Goal: Find contact information: Find contact information

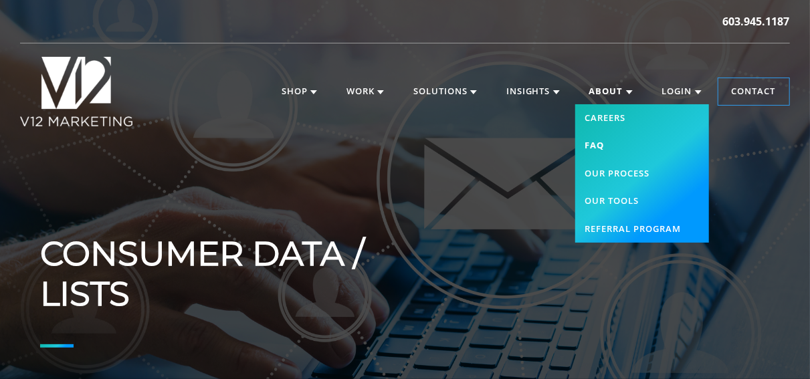
click at [610, 142] on link "FAQ" at bounding box center [642, 146] width 134 height 28
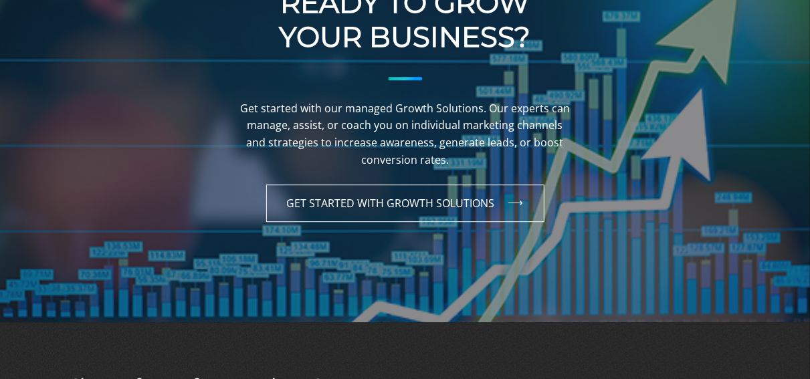
scroll to position [2082, 0]
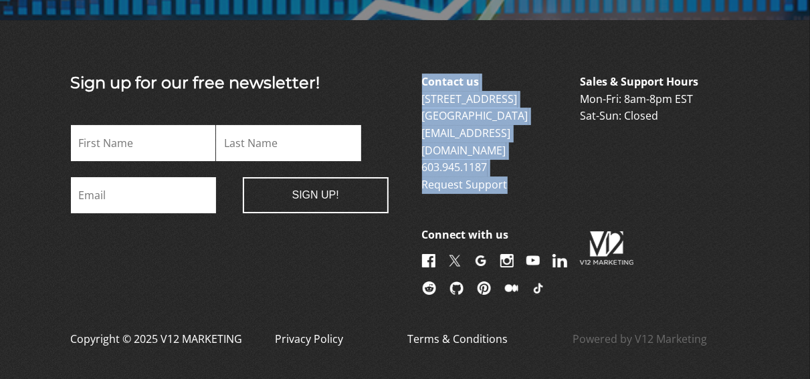
drag, startPoint x: 414, startPoint y: 74, endPoint x: 521, endPoint y: 179, distance: 149.9
click at [521, 179] on div "Sign up for our free newsletter! X/Twitter This field is for validation purpose…" at bounding box center [404, 186] width 735 height 225
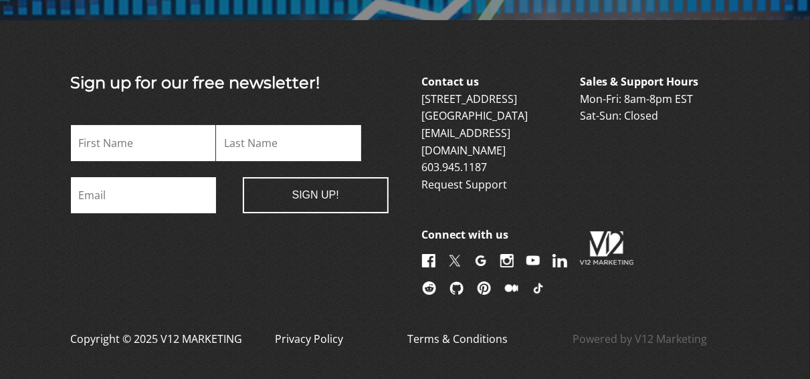
click at [346, 262] on div "Sign up for our free newsletter! X/Twitter This field is for validation purpose…" at bounding box center [230, 186] width 318 height 225
drag, startPoint x: 564, startPoint y: 76, endPoint x: 688, endPoint y: 121, distance: 132.2
click at [688, 121] on div "Contact us 6 Garvins Falls Road Concord, NH 03301 info@v12marketing.com 603.945…" at bounding box center [581, 186] width 318 height 225
click at [687, 120] on p "Sales & Support Hours Mon-Fri: 8am-8pm EST Sat-Sun: Closed" at bounding box center [658, 99] width 156 height 51
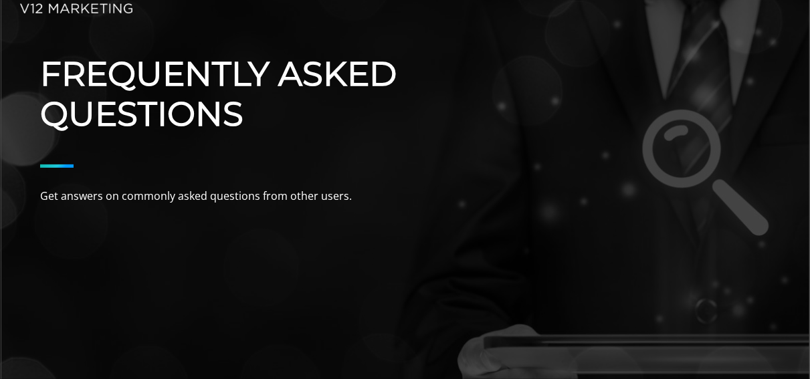
scroll to position [0, 0]
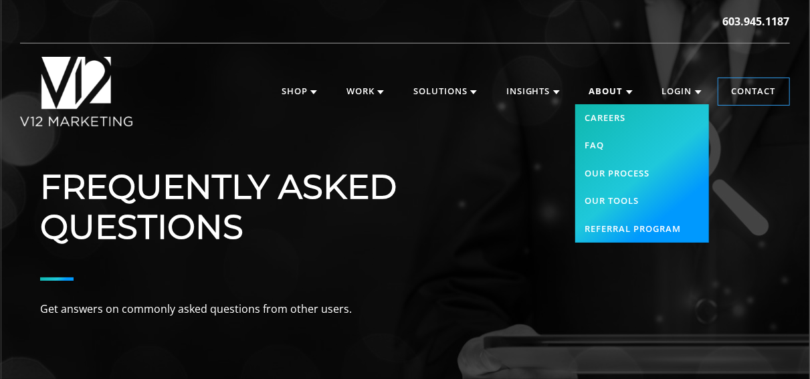
click at [613, 93] on link "About" at bounding box center [611, 91] width 70 height 27
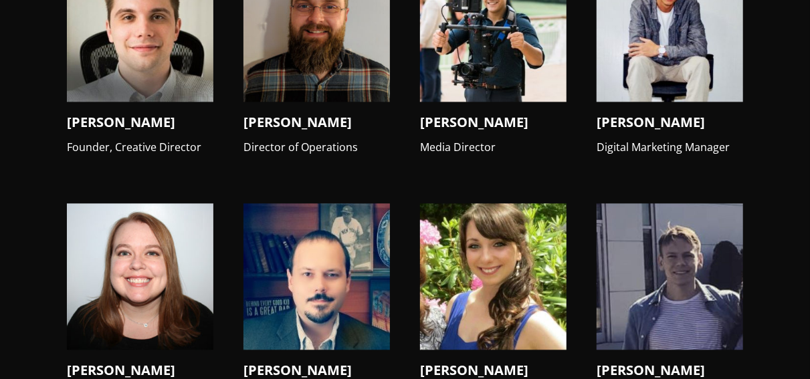
scroll to position [1285, 0]
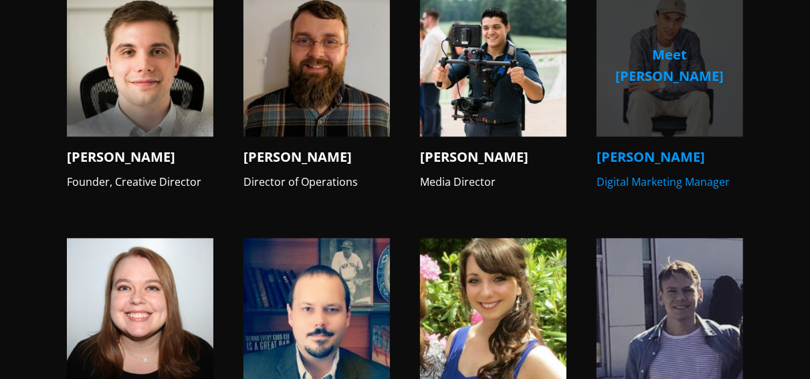
click at [737, 140] on span "Meet [PERSON_NAME]" at bounding box center [669, 65] width 146 height 150
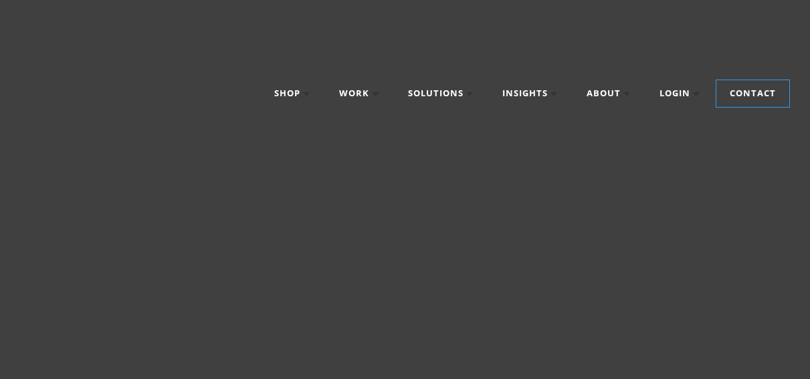
scroll to position [314, 0]
